Goal: Find contact information: Find contact information

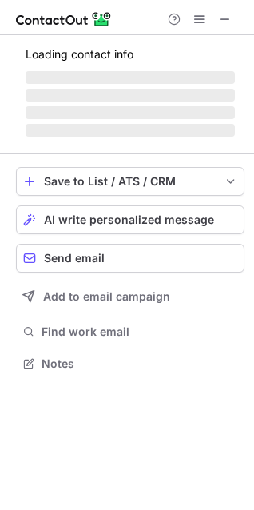
scroll to position [387, 254]
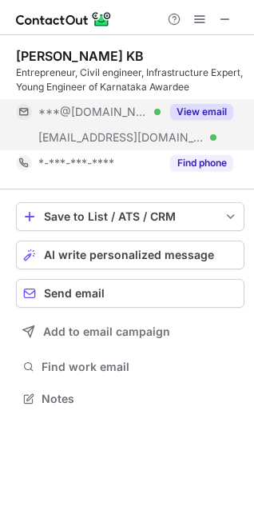
click at [200, 110] on button "View email" at bounding box center [201, 112] width 63 height 16
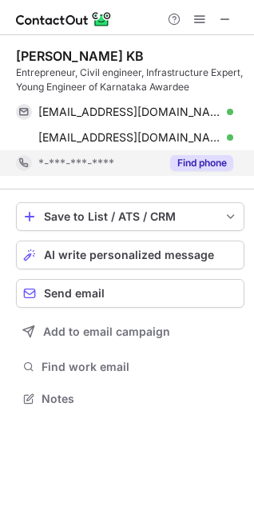
click at [207, 157] on button "Find phone" at bounding box center [201, 163] width 63 height 16
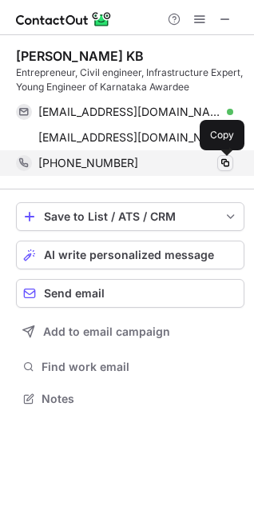
click at [227, 165] on span at bounding box center [225, 163] width 13 height 13
click at [226, 155] on button at bounding box center [226, 163] width 16 height 16
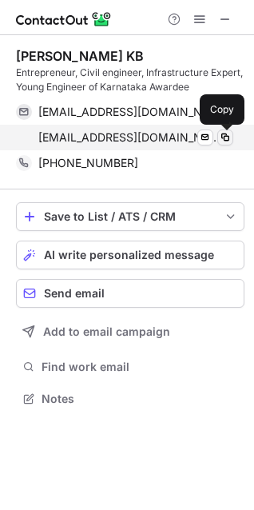
click at [233, 138] on button at bounding box center [226, 138] width 16 height 16
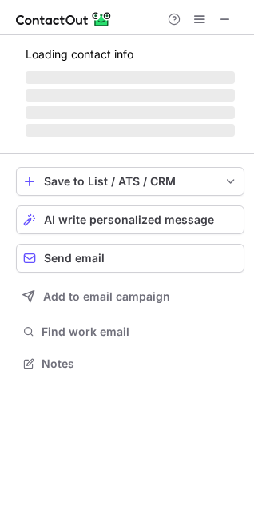
scroll to position [361, 254]
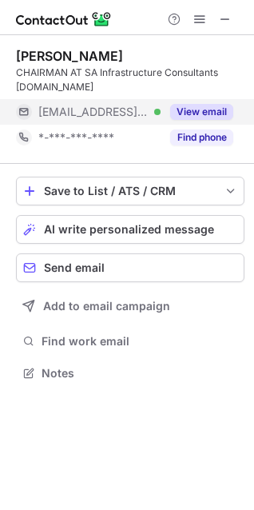
click at [188, 112] on button "View email" at bounding box center [201, 112] width 63 height 16
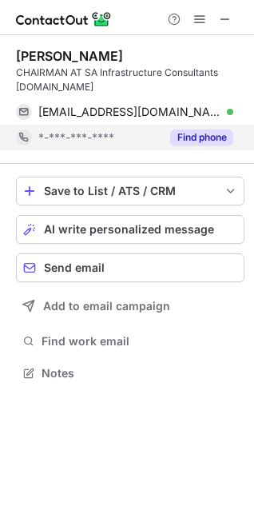
click at [190, 130] on button "Find phone" at bounding box center [201, 138] width 63 height 16
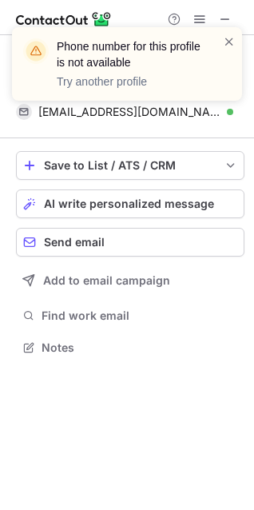
scroll to position [336, 254]
click at [182, 115] on div "Phone number for this profile is not available Try another profile" at bounding box center [127, 70] width 256 height 118
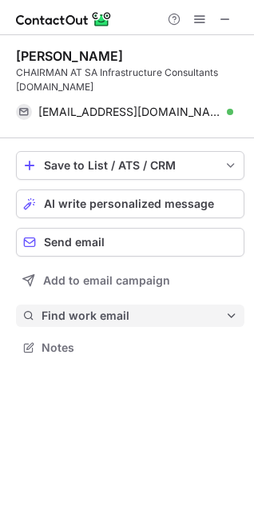
click at [85, 306] on button "Find work email" at bounding box center [130, 316] width 229 height 22
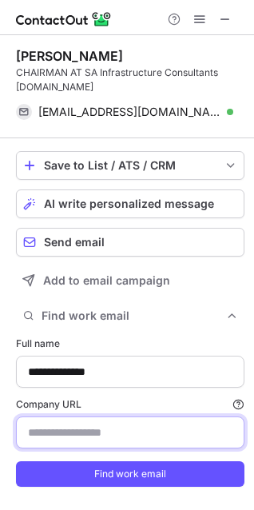
click at [38, 433] on input "Company URL Finding work email will consume 1 credit if a match is found." at bounding box center [130, 433] width 229 height 32
paste input "**********"
click at [31, 421] on input "Company URL Finding work email will consume 1 credit if a match is found." at bounding box center [130, 433] width 229 height 32
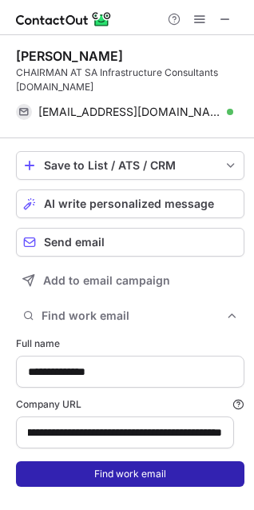
scroll to position [0, 0]
click at [71, 473] on button "Find work email" at bounding box center [130, 474] width 229 height 26
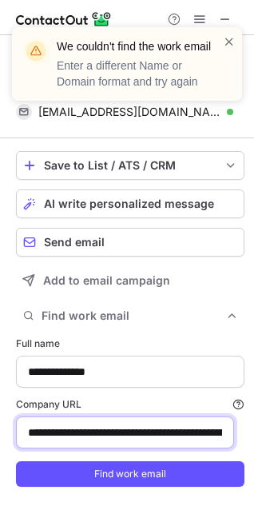
drag, startPoint x: 206, startPoint y: 438, endPoint x: -134, endPoint y: 448, distance: 340.8
click at [0, 448] on html "**********" at bounding box center [127, 255] width 254 height 510
drag, startPoint x: 167, startPoint y: 438, endPoint x: -256, endPoint y: 485, distance: 425.7
click at [0, 485] on html "**********" at bounding box center [127, 255] width 254 height 510
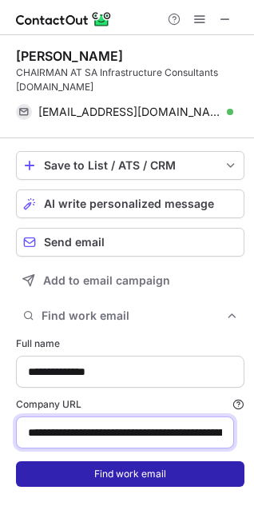
type input "**********"
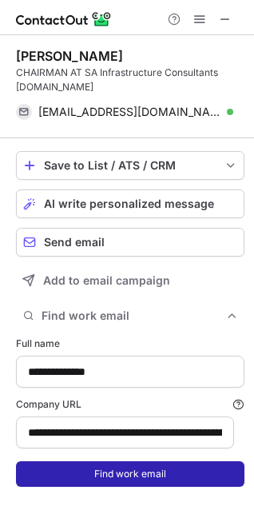
click at [40, 468] on button "Find work email" at bounding box center [130, 474] width 229 height 26
click at [174, 477] on button "Find work email" at bounding box center [130, 474] width 229 height 26
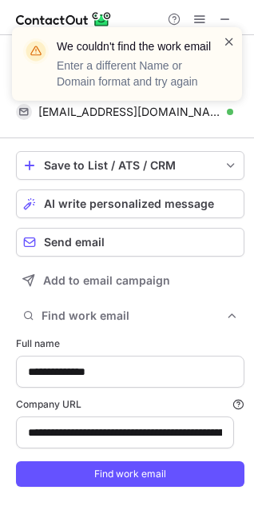
click at [227, 42] on span at bounding box center [229, 42] width 13 height 16
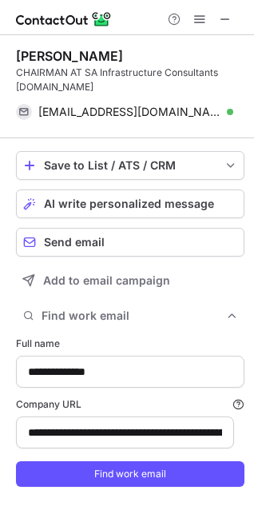
click at [222, 18] on div "We couldn't find the work email Enter a different Name or Domain format and try…" at bounding box center [127, 27] width 256 height 32
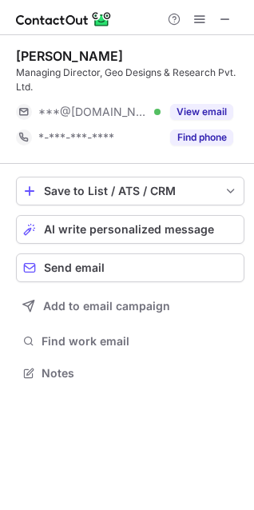
scroll to position [361, 254]
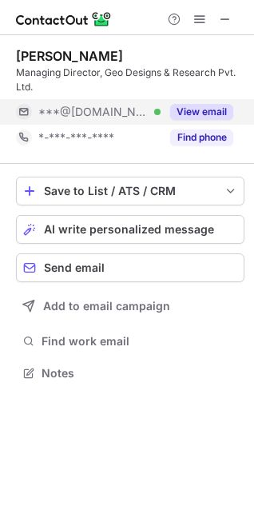
click at [182, 113] on button "View email" at bounding box center [201, 112] width 63 height 16
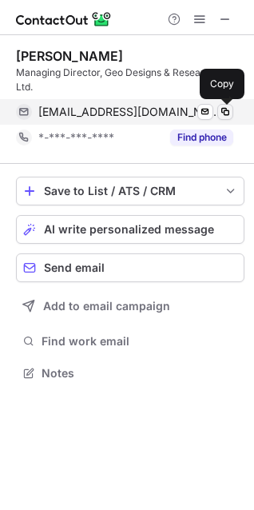
click at [220, 108] on span at bounding box center [225, 112] width 13 height 13
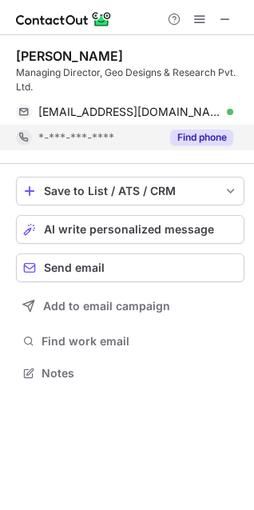
click at [182, 136] on button "Find phone" at bounding box center [201, 138] width 63 height 16
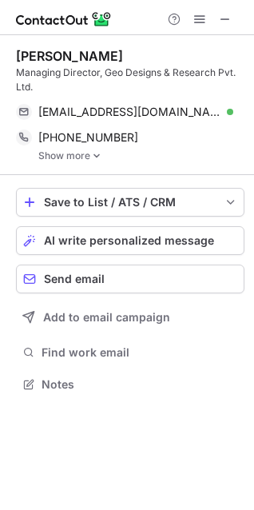
scroll to position [373, 254]
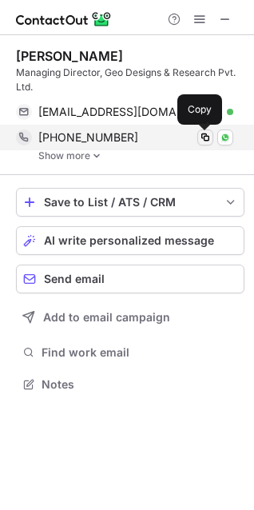
click at [202, 134] on span at bounding box center [205, 137] width 13 height 13
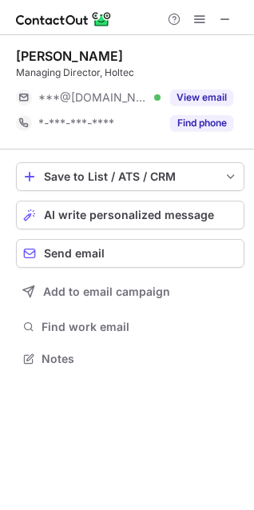
scroll to position [7, 7]
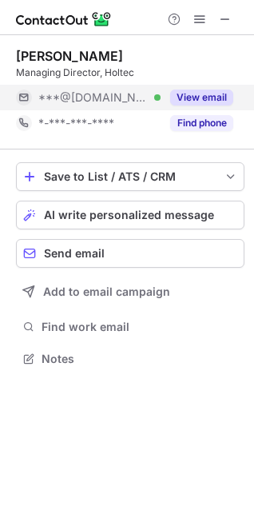
click at [184, 101] on button "View email" at bounding box center [201, 98] width 63 height 16
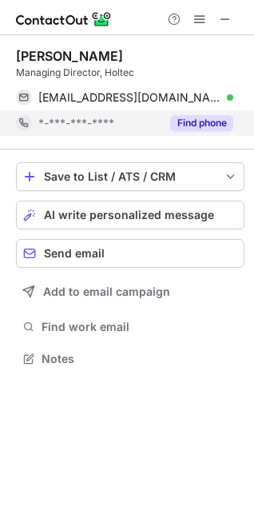
click at [197, 123] on button "Find phone" at bounding box center [201, 123] width 63 height 16
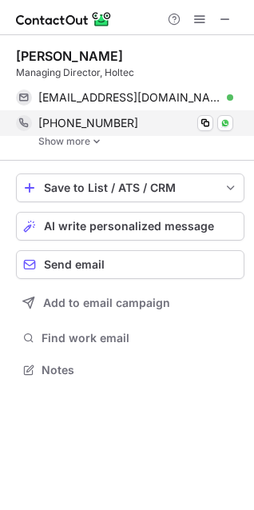
scroll to position [358, 254]
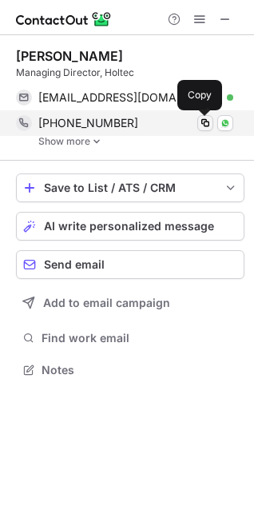
click at [206, 122] on span at bounding box center [205, 123] width 13 height 13
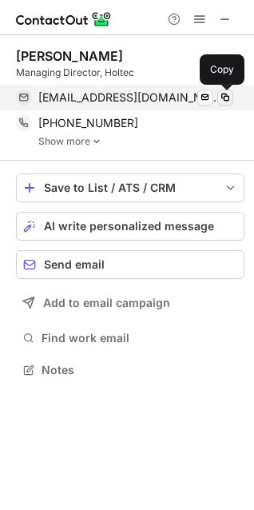
click at [230, 95] on span at bounding box center [225, 97] width 13 height 13
